Goal: Information Seeking & Learning: Learn about a topic

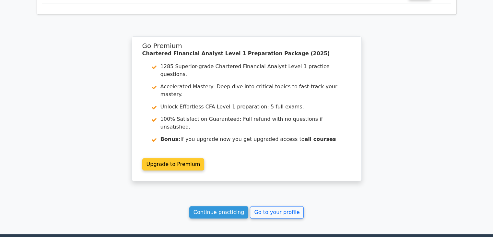
scroll to position [544, 0]
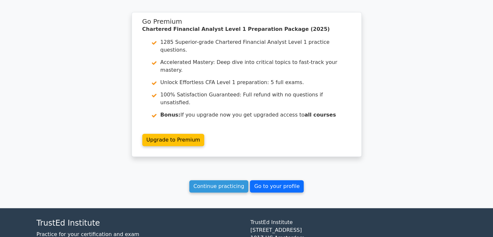
click at [273, 180] on link "Go to your profile" at bounding box center [277, 186] width 54 height 12
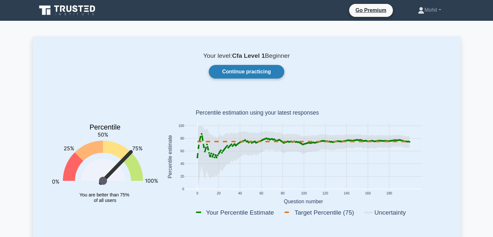
click at [260, 66] on link "Continue practicing" at bounding box center [246, 72] width 75 height 14
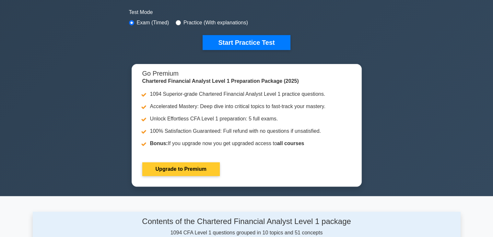
scroll to position [259, 0]
